Goal: Task Accomplishment & Management: Manage account settings

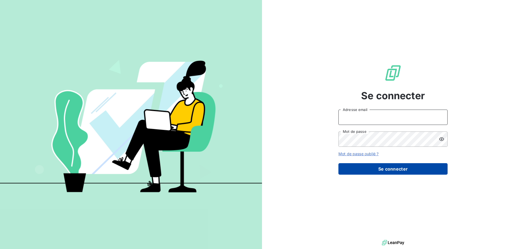
type input "[EMAIL_ADDRESS][DOMAIN_NAME]"
click at [368, 172] on button "Se connecter" at bounding box center [392, 168] width 109 height 11
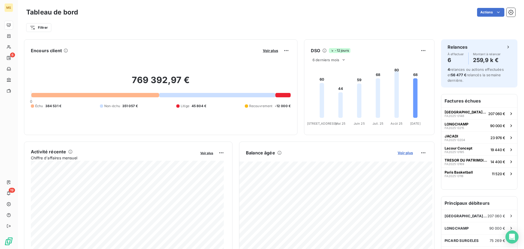
click at [400, 153] on span "Voir plus" at bounding box center [405, 152] width 15 height 4
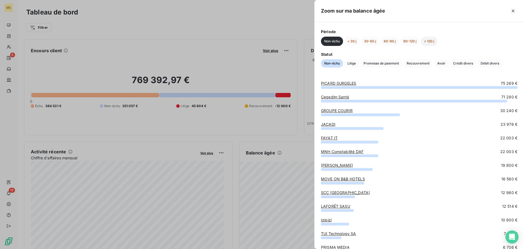
click at [430, 41] on button "> 120 j" at bounding box center [429, 41] width 17 height 9
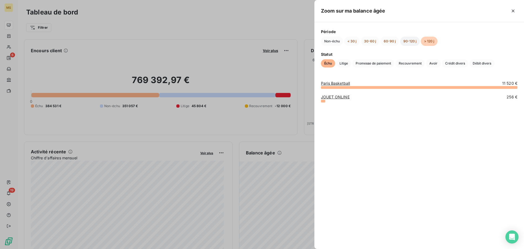
click at [406, 40] on button "90-120 j" at bounding box center [410, 41] width 20 height 9
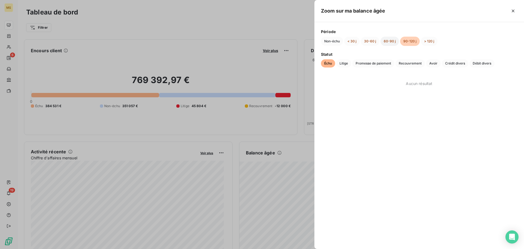
click at [386, 43] on button "60-90 j" at bounding box center [389, 41] width 19 height 9
click at [370, 44] on button "30-60 j" at bounding box center [370, 41] width 19 height 9
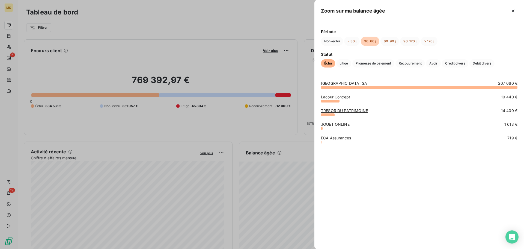
click at [342, 85] on link "[GEOGRAPHIC_DATA] SA" at bounding box center [344, 83] width 46 height 5
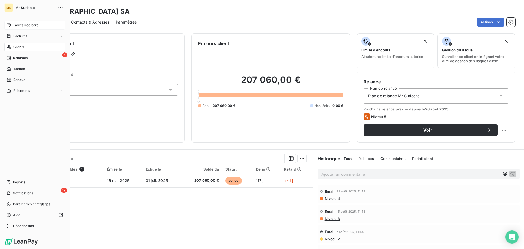
click at [10, 22] on div "Tableau de bord" at bounding box center [34, 25] width 61 height 9
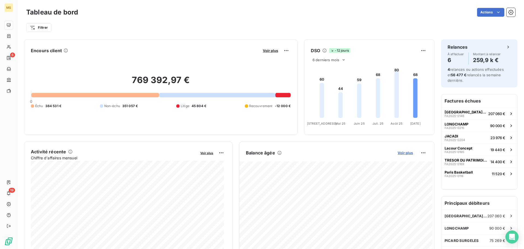
click at [401, 153] on span "Voir plus" at bounding box center [405, 152] width 15 height 4
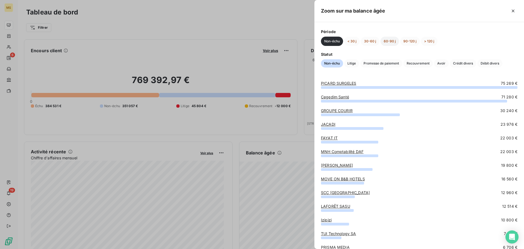
click at [397, 40] on button "60-90 j" at bounding box center [389, 41] width 19 height 9
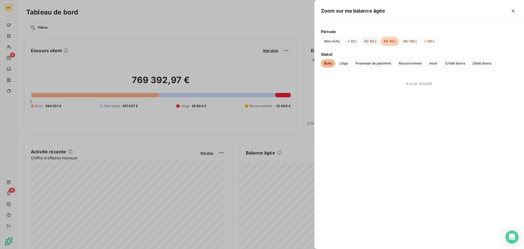
click at [368, 40] on button "30-60 j" at bounding box center [370, 41] width 19 height 9
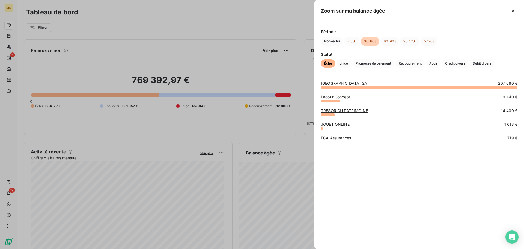
click at [351, 108] on link "TRESOR DU PATRIMOINE" at bounding box center [344, 110] width 47 height 5
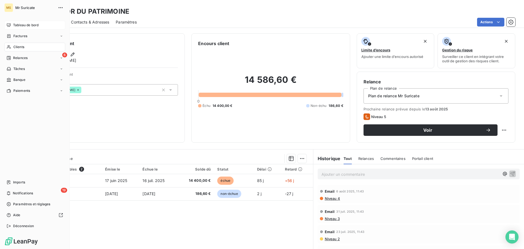
click at [8, 23] on icon at bounding box center [9, 25] width 4 height 4
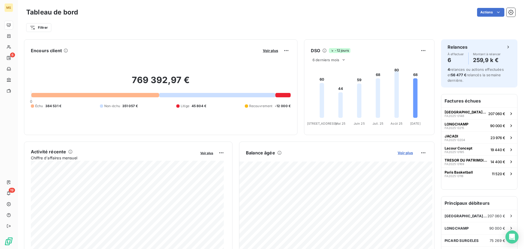
click at [404, 153] on span "Voir plus" at bounding box center [405, 152] width 15 height 4
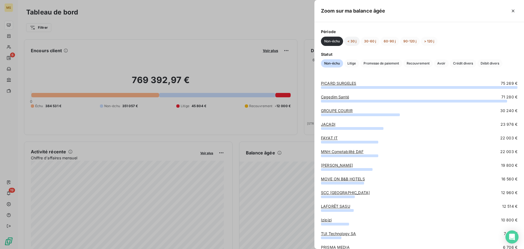
click at [353, 42] on button "< 30 j" at bounding box center [352, 41] width 16 height 9
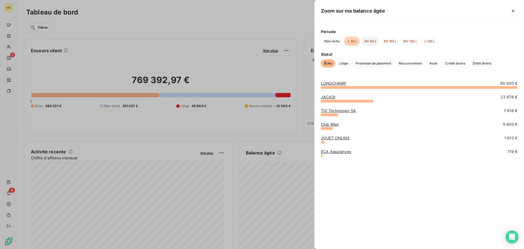
click at [362, 39] on button "30-60 j" at bounding box center [370, 41] width 19 height 9
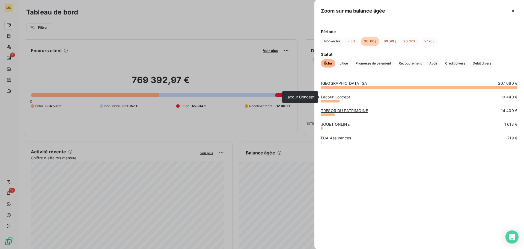
click at [344, 97] on link "Lacour Concept" at bounding box center [335, 96] width 29 height 5
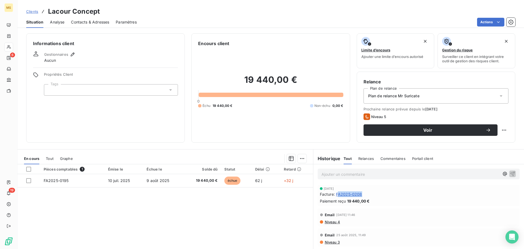
drag, startPoint x: 360, startPoint y: 196, endPoint x: 336, endPoint y: 197, distance: 24.6
click at [336, 197] on div "[DATE] Facture : FA2025-0208 Paiement reçu 19 440,00 €" at bounding box center [419, 195] width 198 height 17
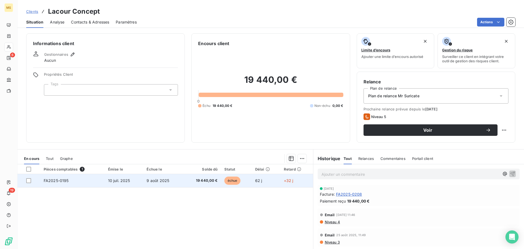
click at [180, 182] on td "9 août 2025" at bounding box center [162, 180] width 39 height 13
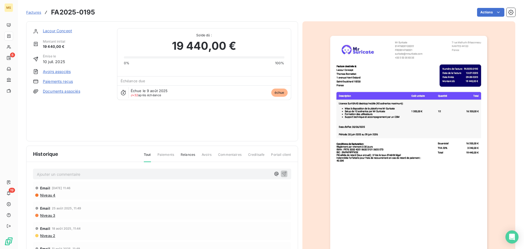
click at [452, 74] on img "button" at bounding box center [408, 147] width 157 height 222
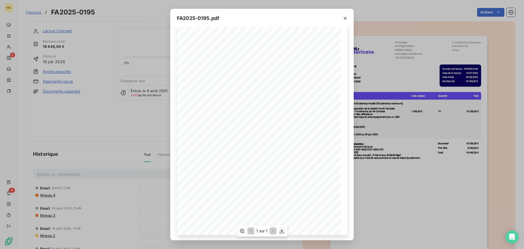
scroll to position [33, 0]
click at [280, 229] on icon "button" at bounding box center [281, 230] width 5 height 5
click at [344, 17] on icon "button" at bounding box center [345, 18] width 5 height 5
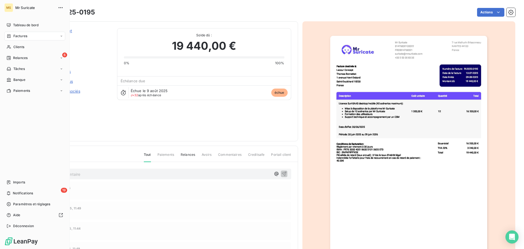
click at [14, 25] on span "Tableau de bord" at bounding box center [25, 25] width 25 height 5
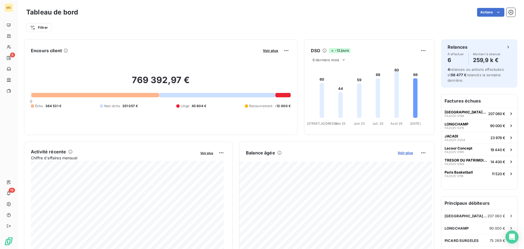
click at [404, 153] on span "Voir plus" at bounding box center [405, 152] width 15 height 4
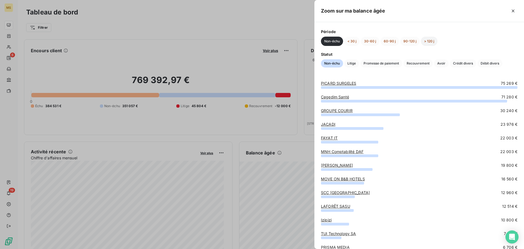
click at [423, 41] on button "> 120 j" at bounding box center [429, 41] width 17 height 9
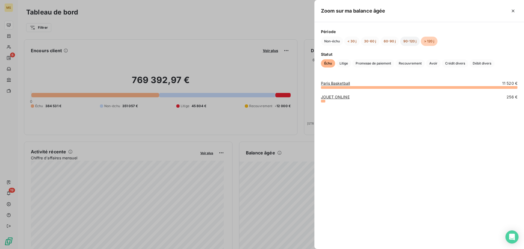
drag, startPoint x: 411, startPoint y: 42, endPoint x: 407, endPoint y: 42, distance: 3.3
click at [411, 42] on button "90-120 j" at bounding box center [410, 41] width 20 height 9
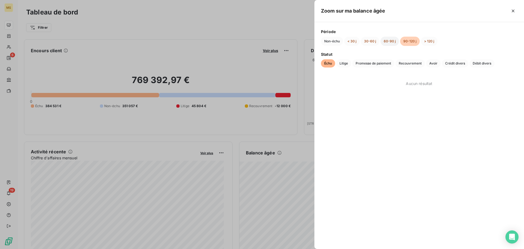
click at [388, 42] on button "60-90 j" at bounding box center [389, 41] width 19 height 9
click at [367, 41] on button "30-60 j" at bounding box center [370, 41] width 19 height 9
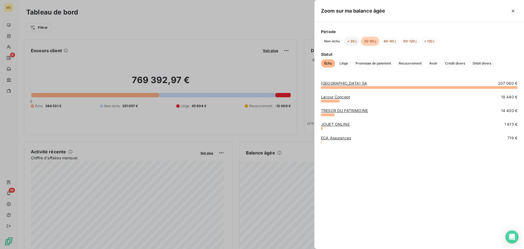
click at [352, 42] on button "< 30 j" at bounding box center [352, 41] width 16 height 9
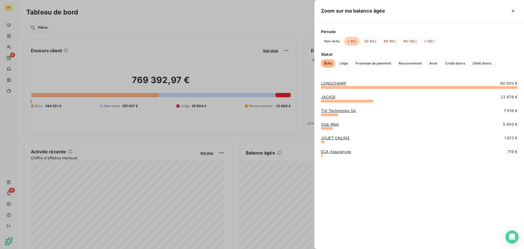
click at [330, 124] on link "Club Med" at bounding box center [330, 124] width 18 height 5
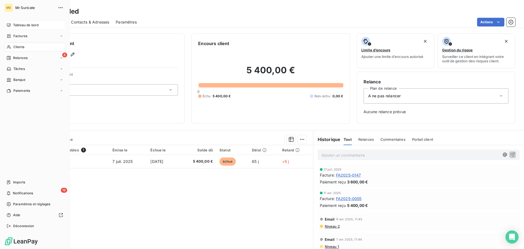
click at [10, 27] on icon at bounding box center [9, 25] width 4 height 4
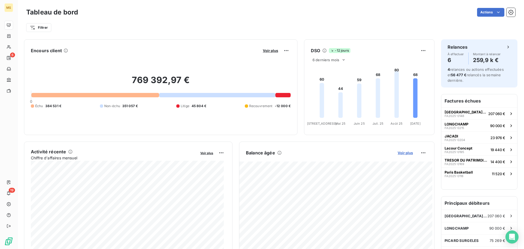
click at [400, 151] on span "Voir plus" at bounding box center [405, 152] width 15 height 4
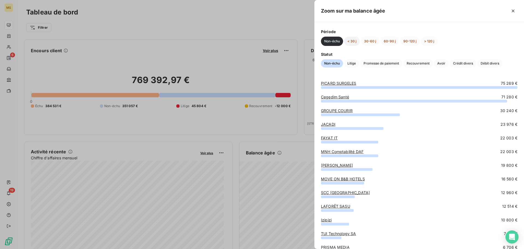
click at [349, 39] on button "< 30 j" at bounding box center [352, 41] width 16 height 9
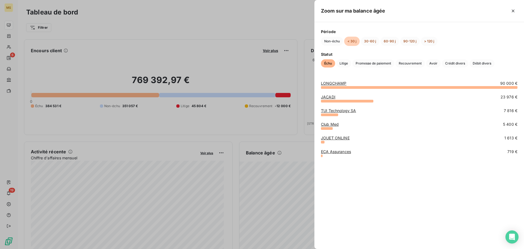
click at [341, 84] on link "LONGCHAMP" at bounding box center [333, 83] width 25 height 5
